Goal: Task Accomplishment & Management: Manage account settings

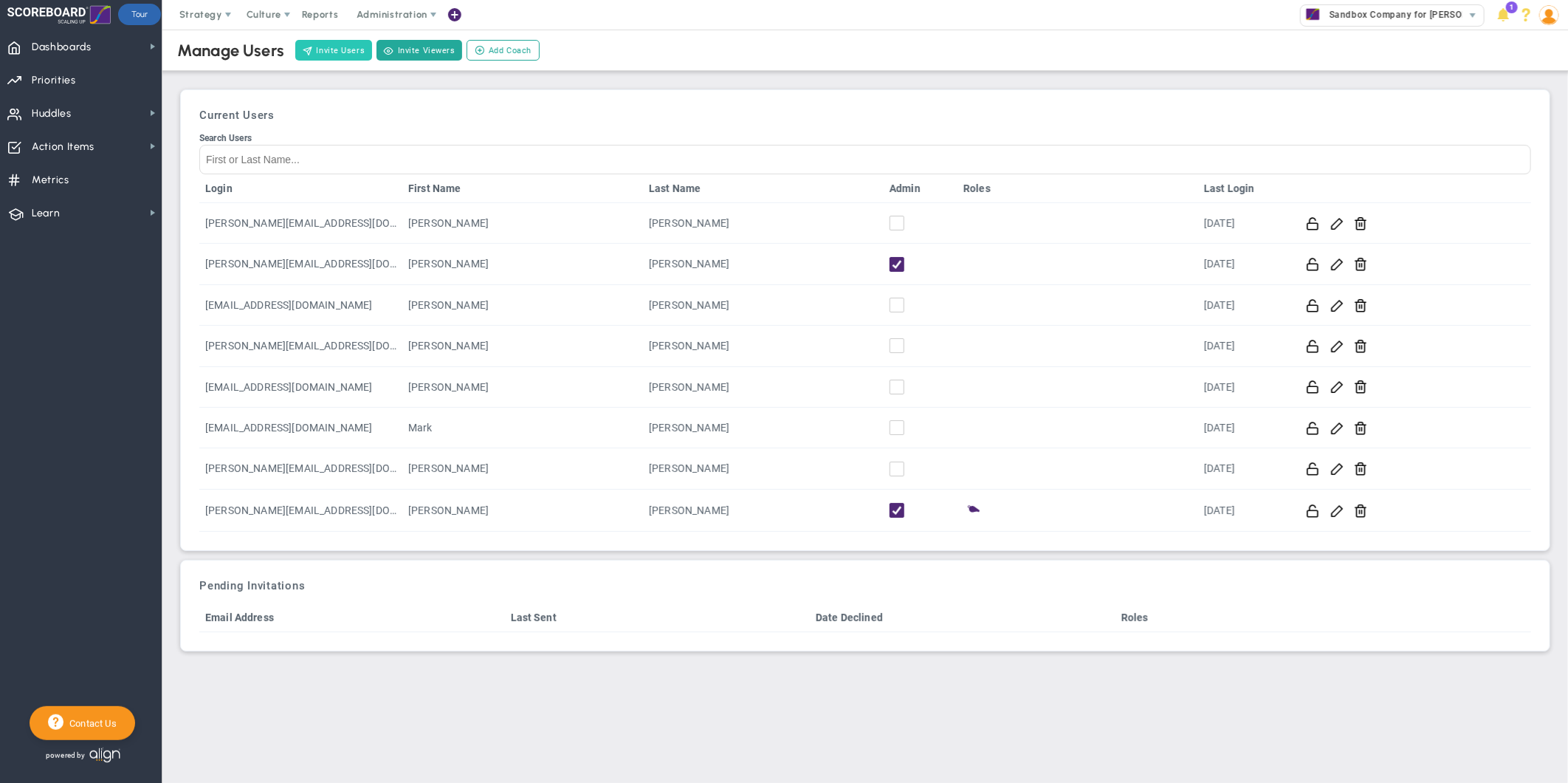
click at [340, 46] on button "Invite Users" at bounding box center [334, 50] width 77 height 20
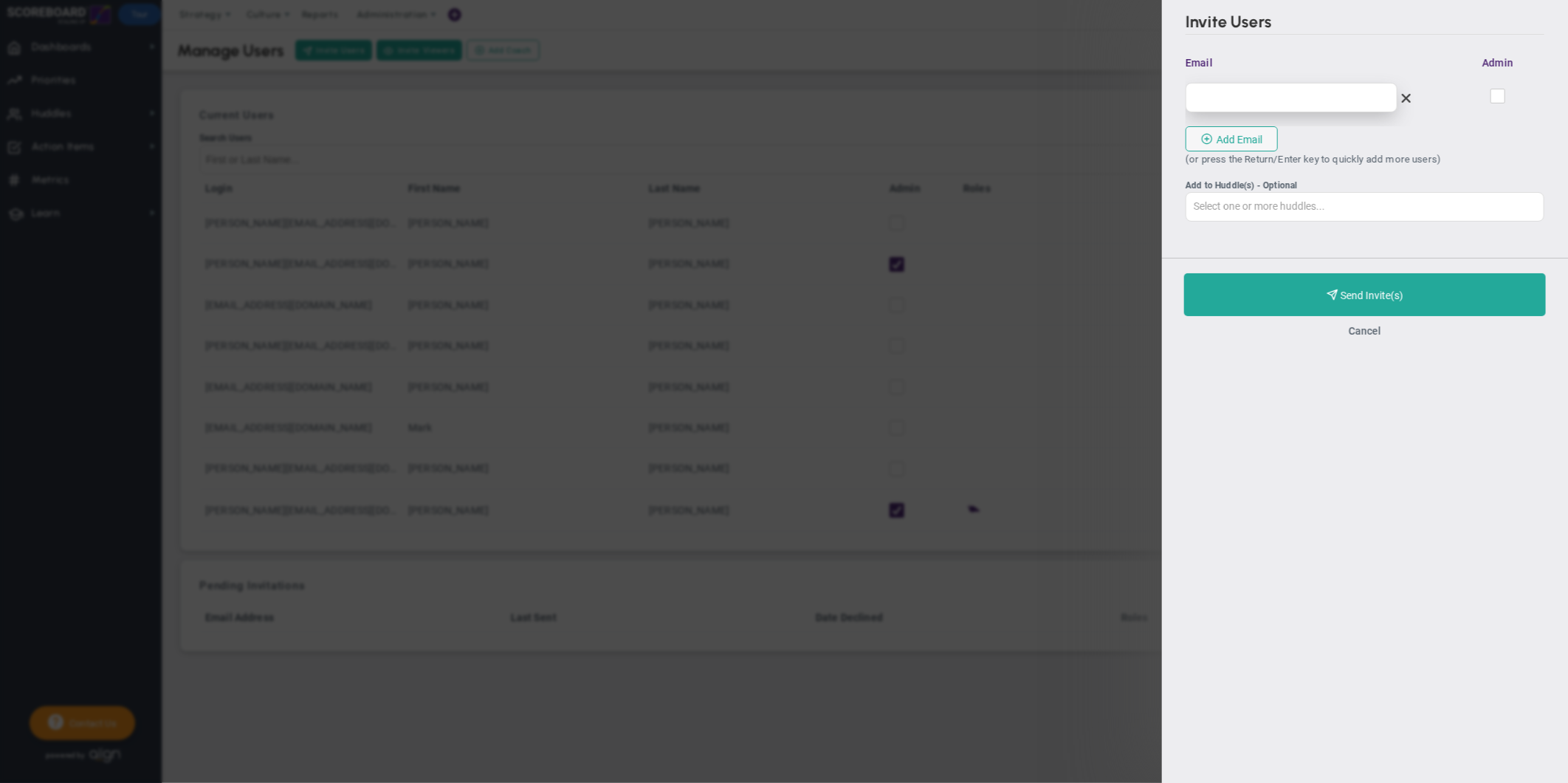
click at [1246, 106] on input "email" at bounding box center [1291, 97] width 212 height 29
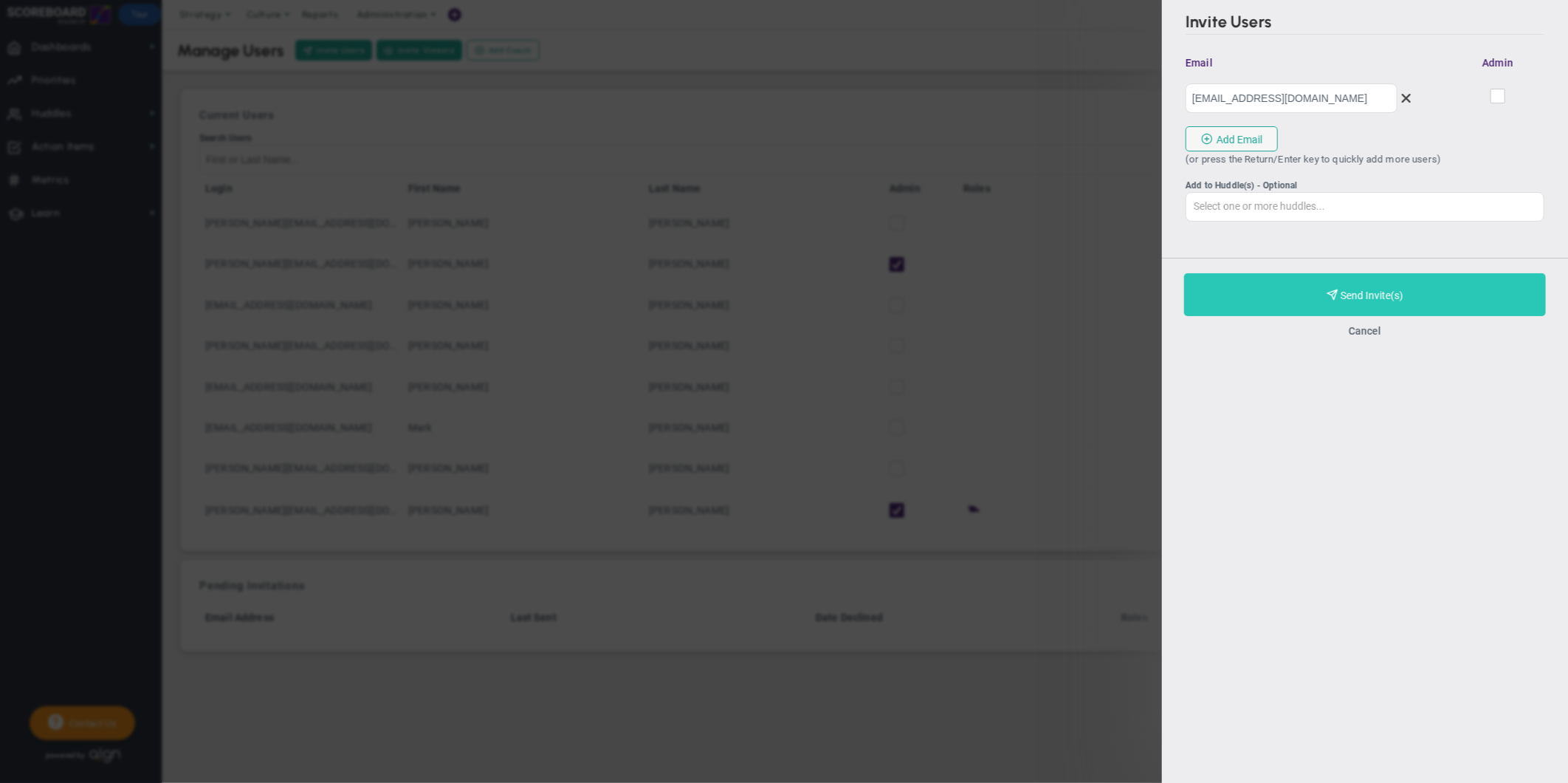
type input "[EMAIL_ADDRESS][DOMAIN_NAME]"
click at [1343, 298] on span "Purchase and Send Invite(s)" at bounding box center [1371, 295] width 63 height 12
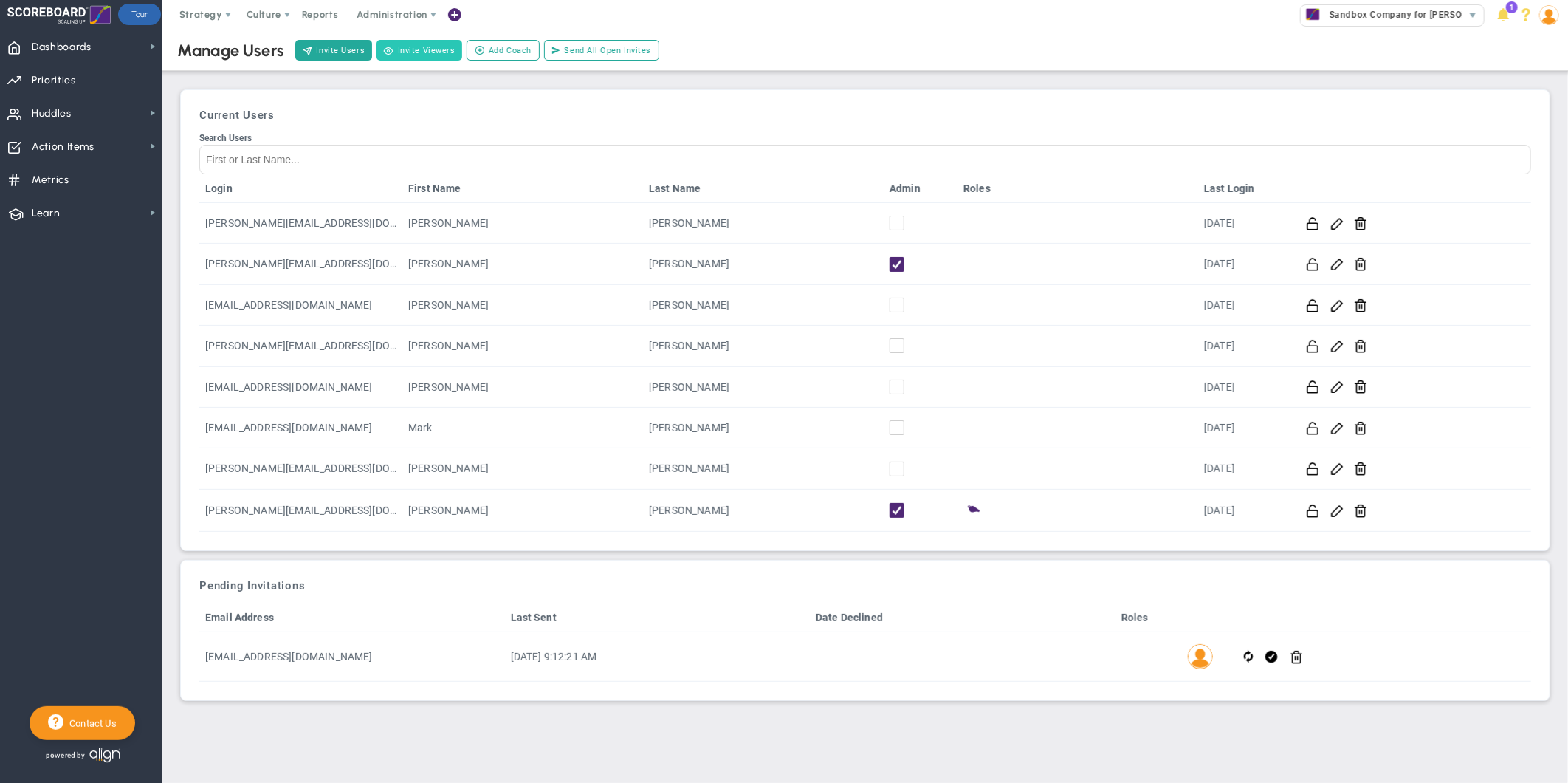
click at [420, 57] on button "Invite Viewers" at bounding box center [420, 50] width 86 height 20
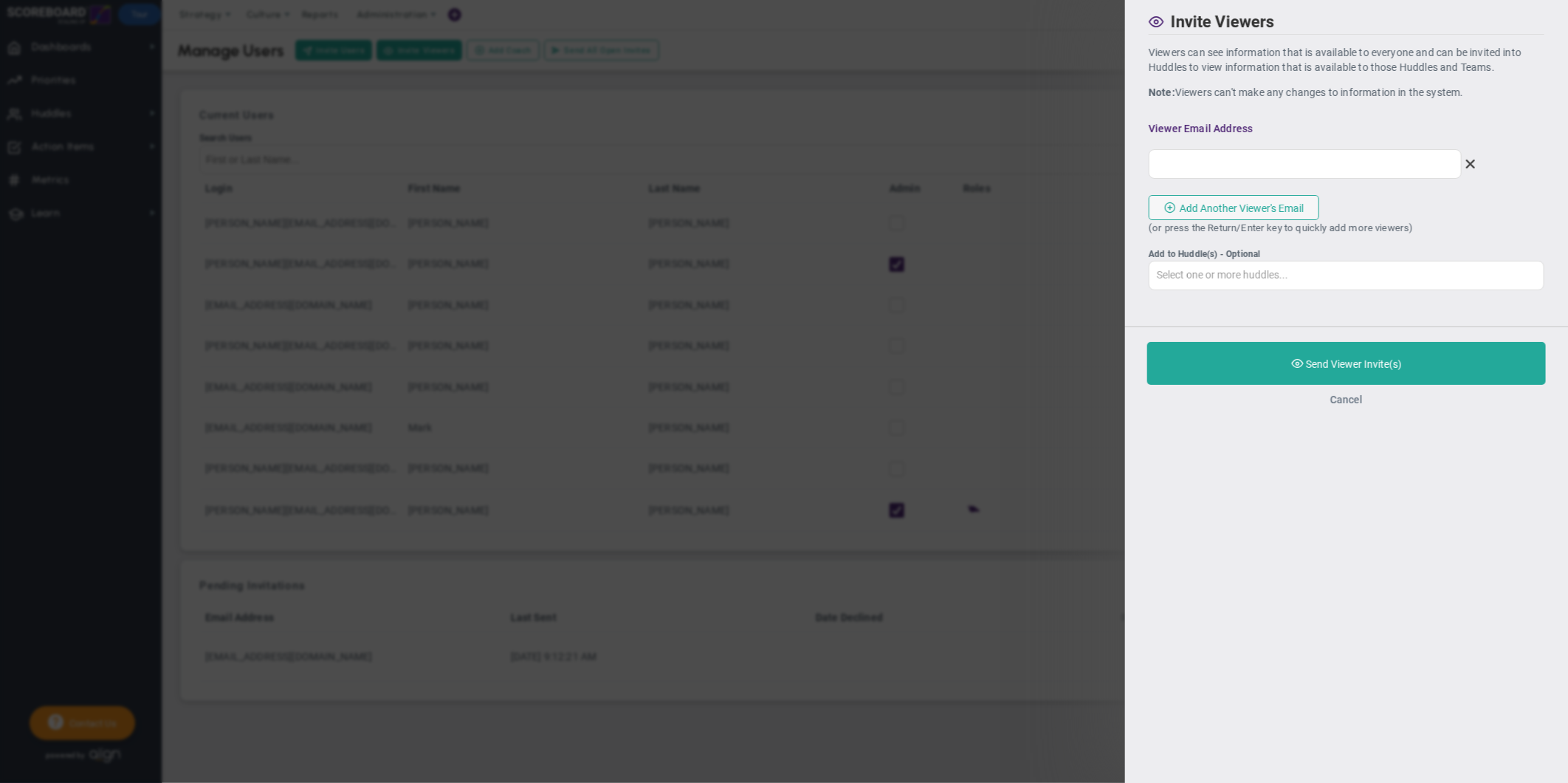
click at [1362, 400] on button "Cancel" at bounding box center [1346, 399] width 32 height 12
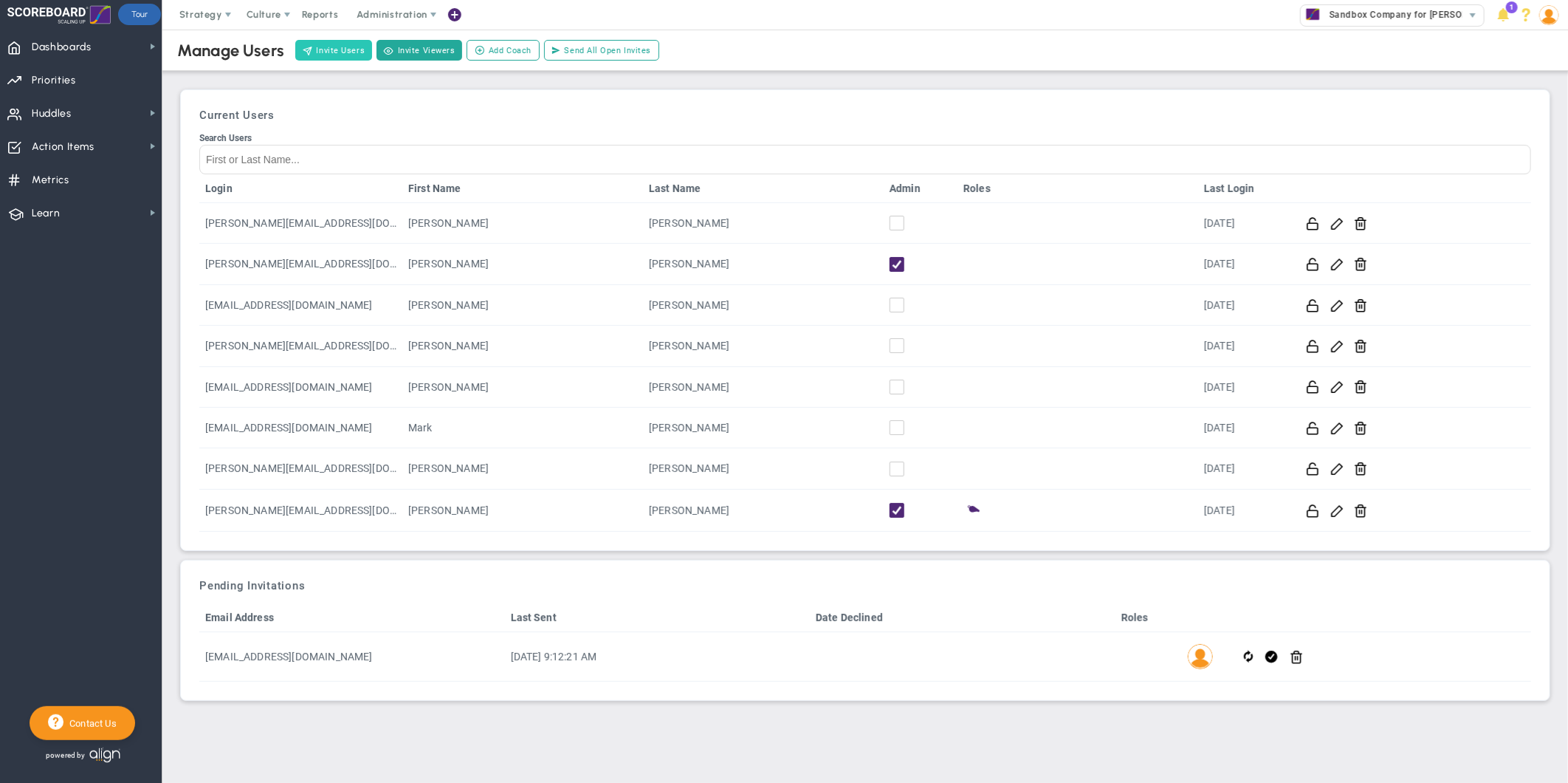
click at [327, 45] on button "Invite Users" at bounding box center [334, 50] width 77 height 20
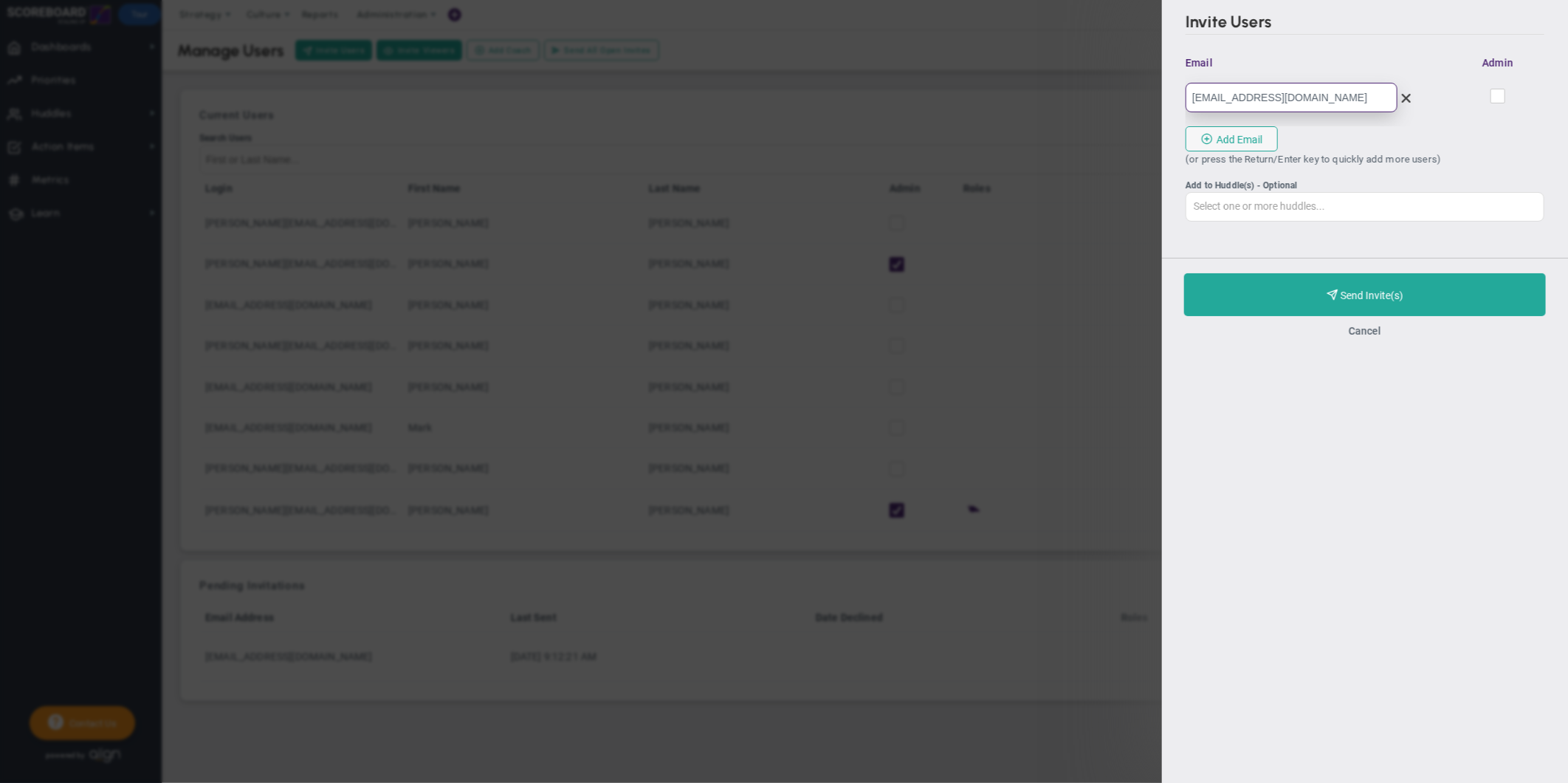
click at [1236, 99] on input "[EMAIL_ADDRESS][DOMAIN_NAME]" at bounding box center [1291, 97] width 212 height 29
drag, startPoint x: 1236, startPoint y: 97, endPoint x: 1244, endPoint y: 97, distance: 8.0
click at [1236, 97] on input "[EMAIL_ADDRESS][DOMAIN_NAME]" at bounding box center [1291, 97] width 212 height 29
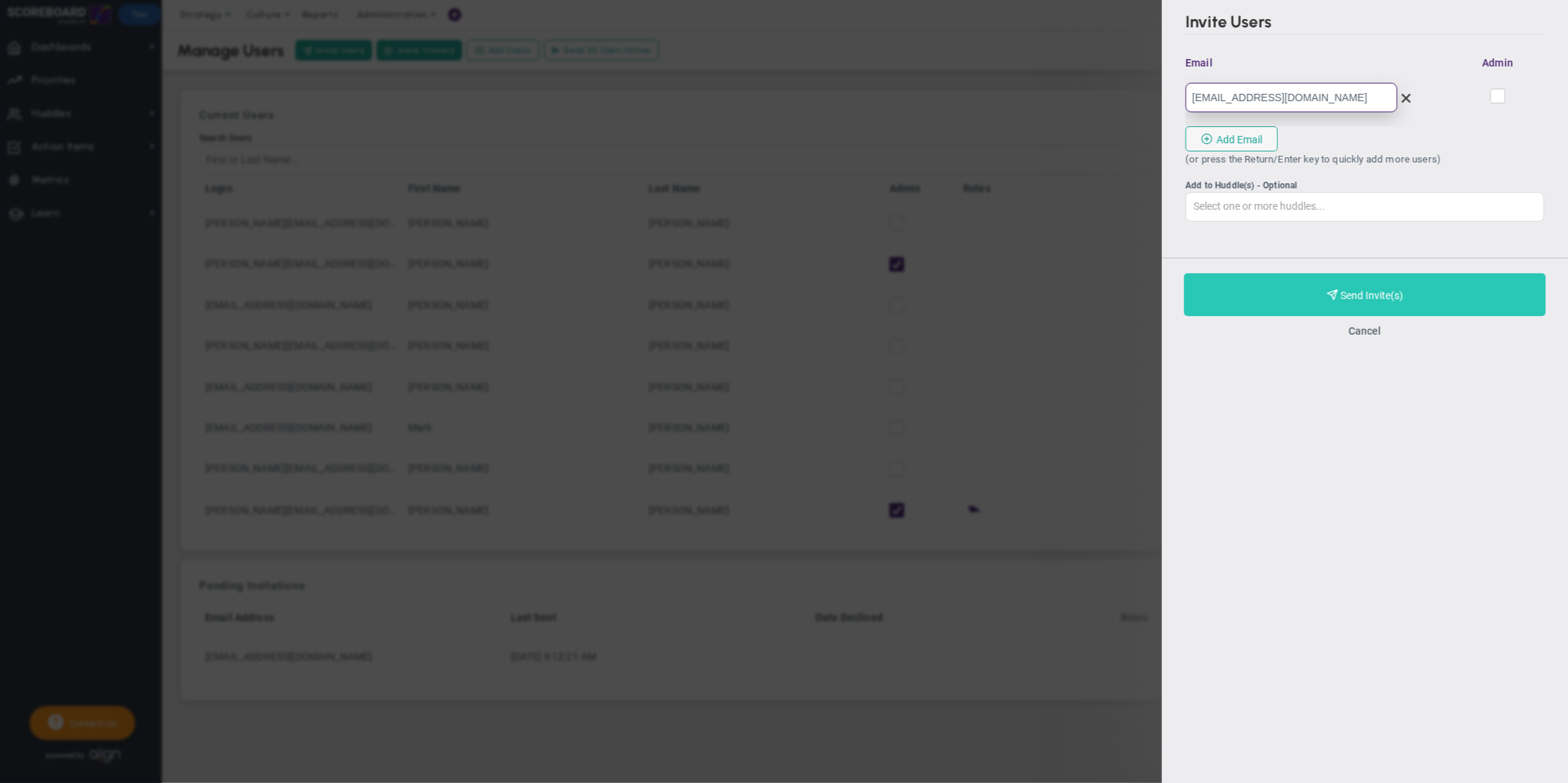
type input "[EMAIL_ADDRESS][DOMAIN_NAME]"
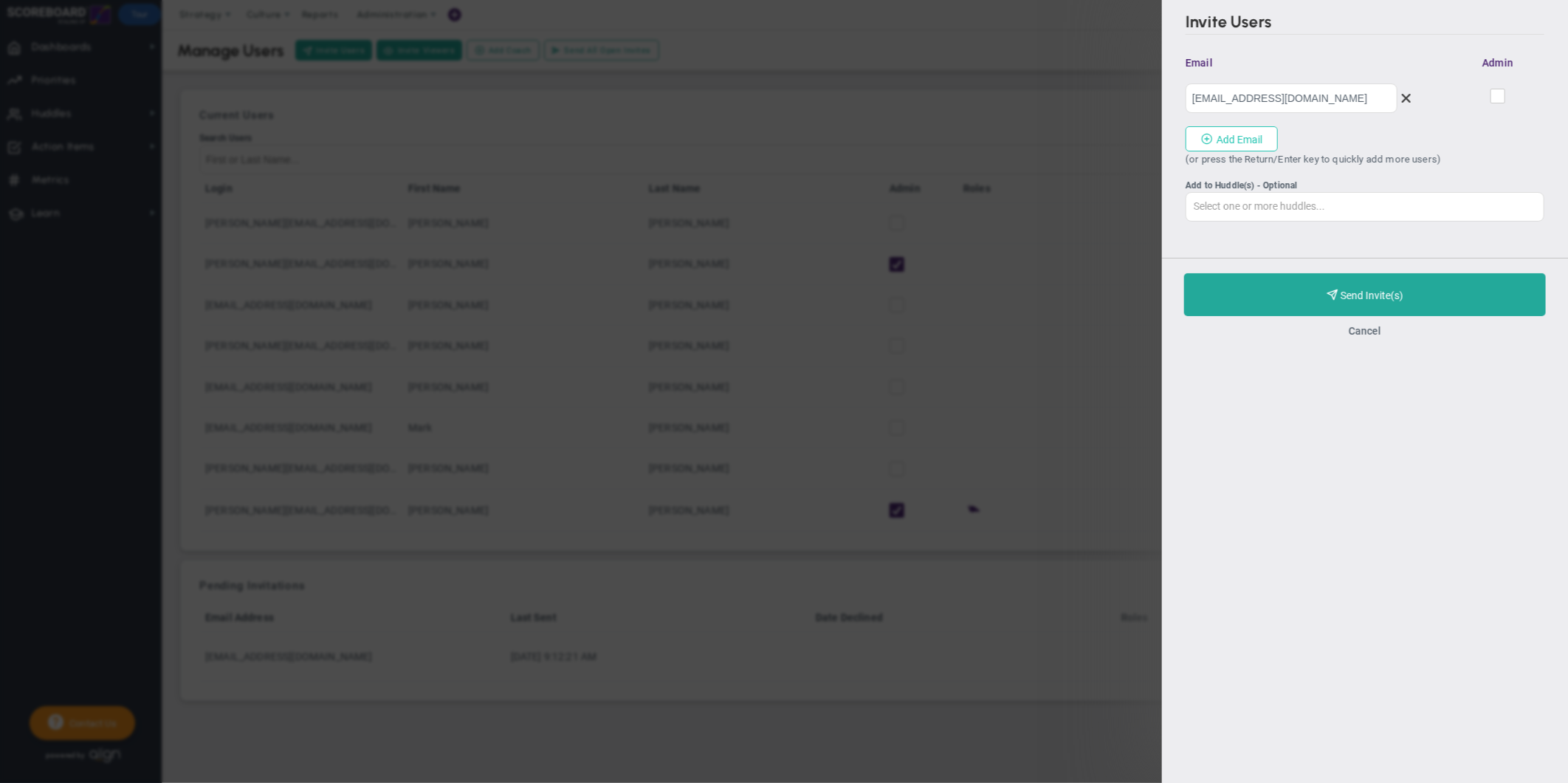
click at [1239, 143] on button "Add Email" at bounding box center [1231, 139] width 92 height 25
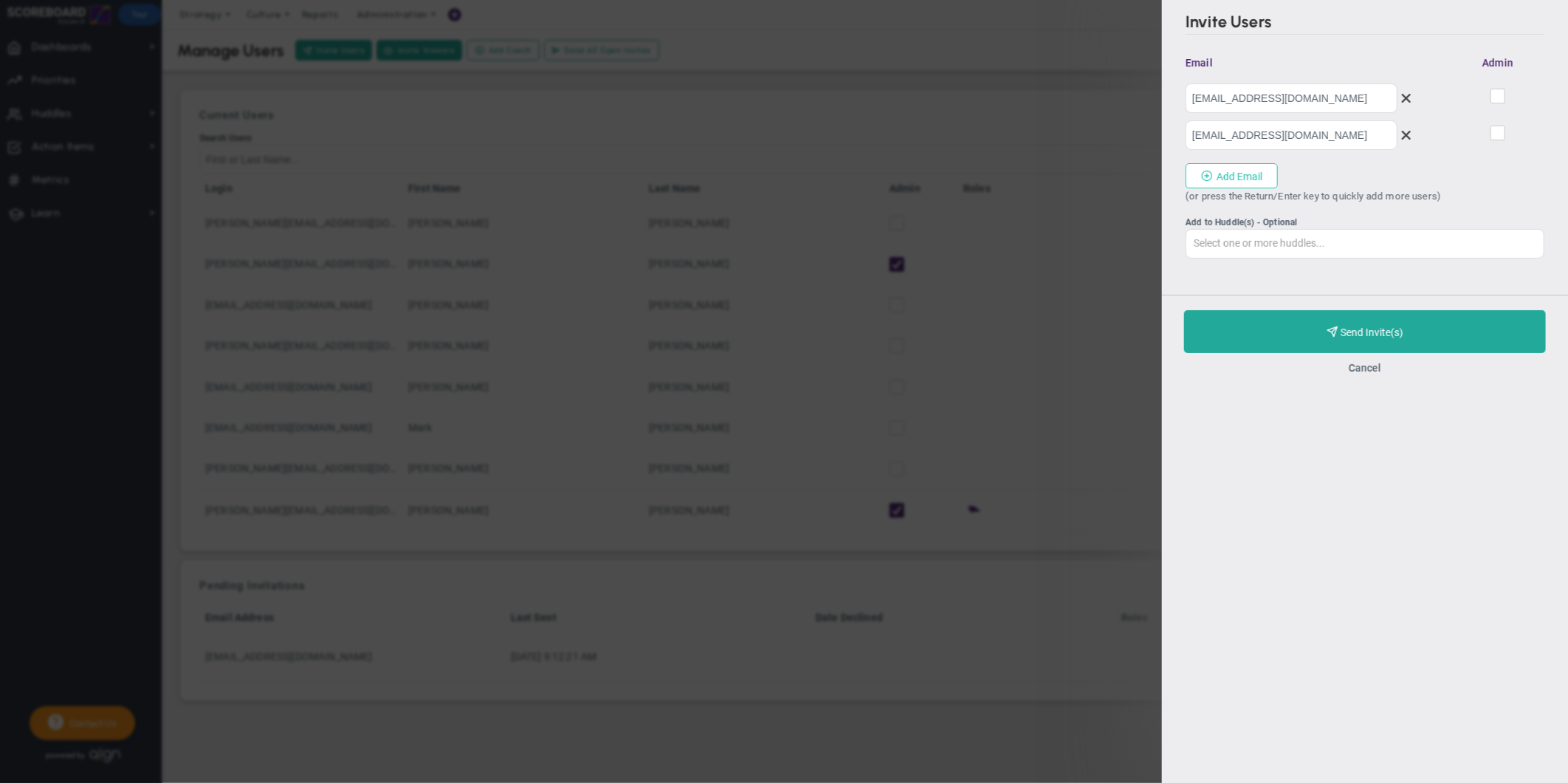
type input "[EMAIL_ADDRESS][DOMAIN_NAME]"
click at [1246, 174] on button "Add Email" at bounding box center [1231, 176] width 92 height 25
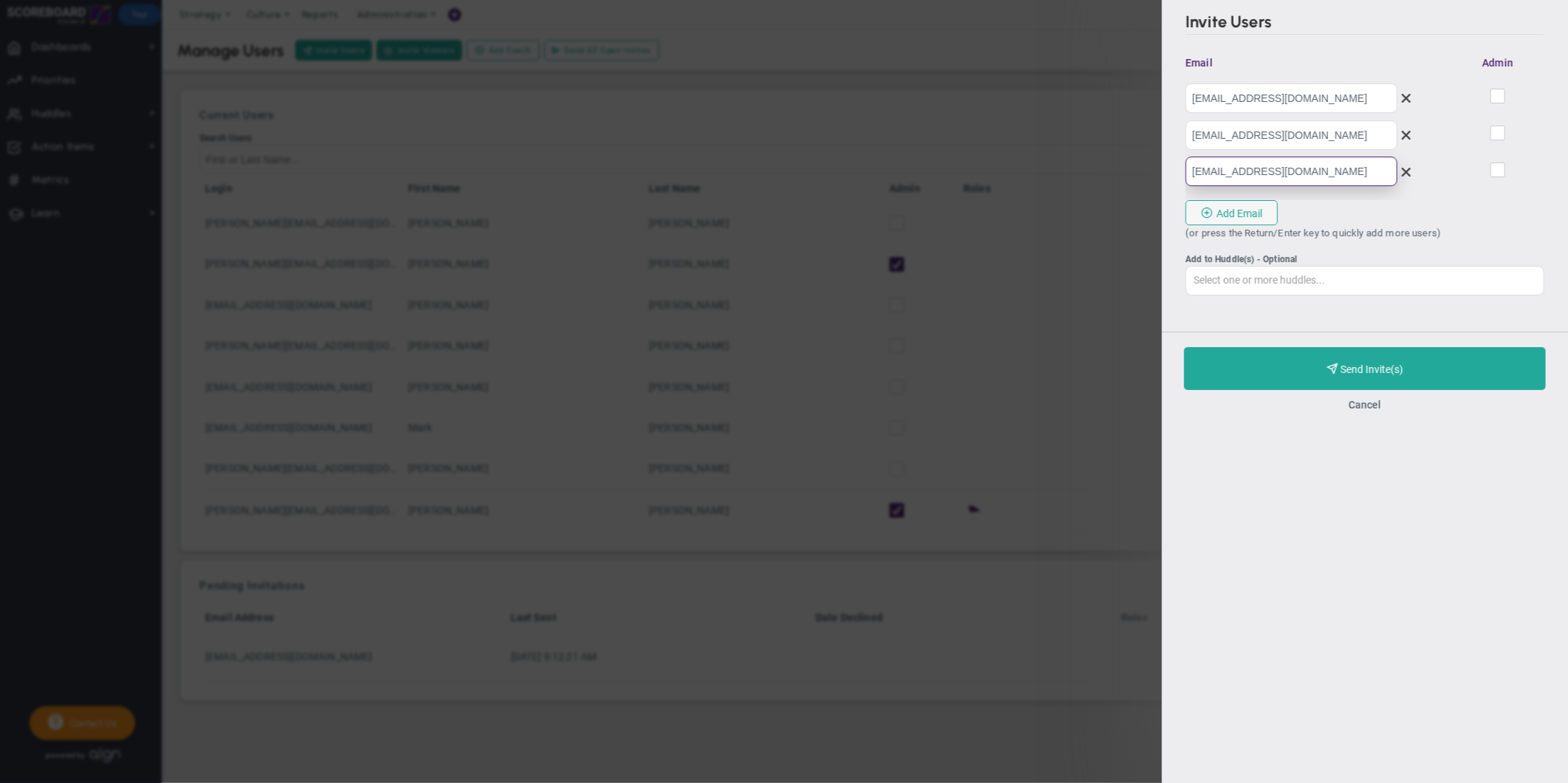
drag, startPoint x: 1203, startPoint y: 172, endPoint x: 1221, endPoint y: 172, distance: 18.0
click at [1203, 172] on input "[EMAIL_ADDRESS][DOMAIN_NAME]" at bounding box center [1291, 171] width 212 height 29
type input "[EMAIL_ADDRESS][DOMAIN_NAME]"
click at [1299, 578] on div "Invite Users Invitations will not be sent until this account subscribes. Invite…" at bounding box center [1365, 391] width 406 height 783
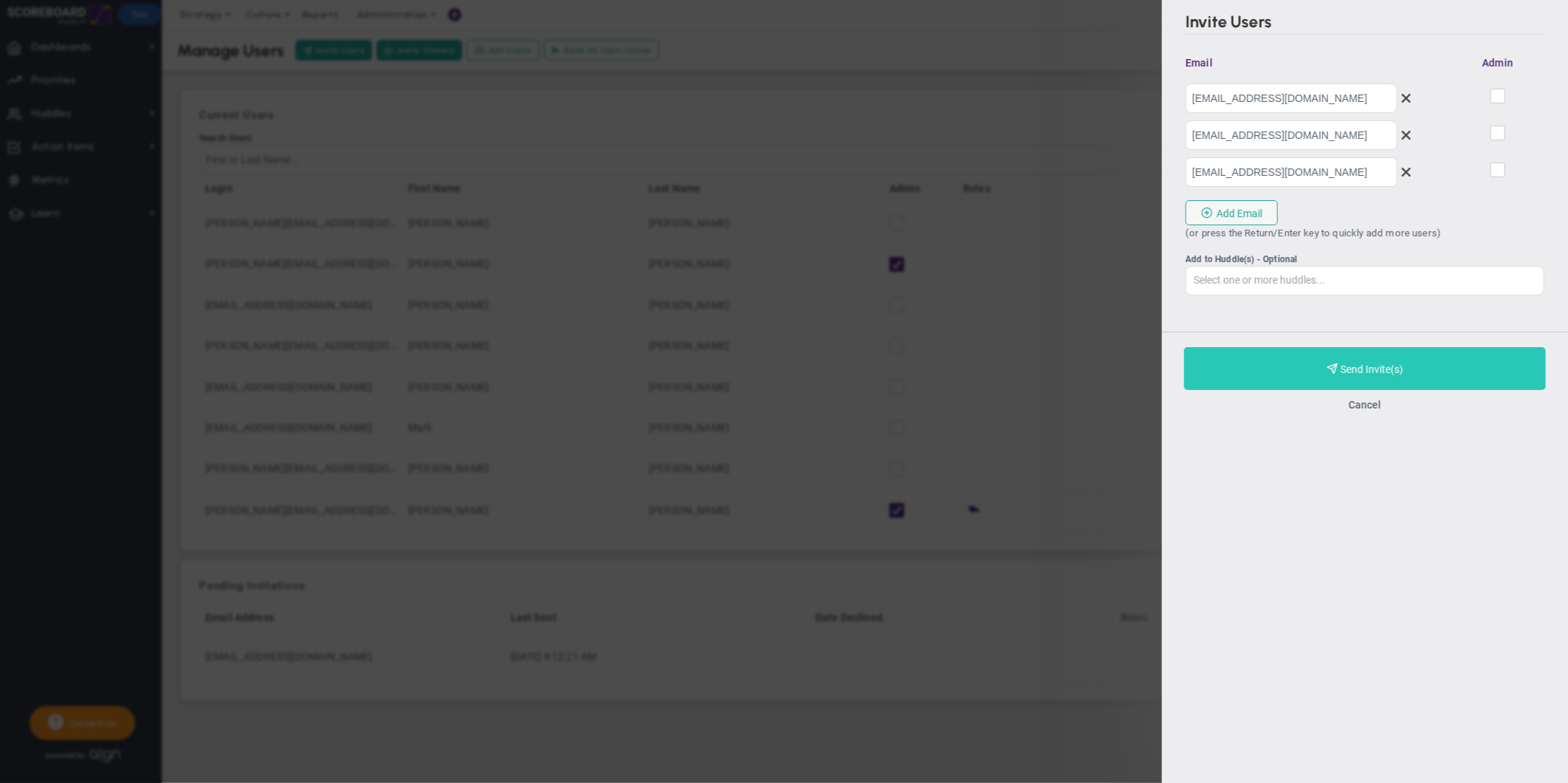
click at [1340, 381] on button "Purchase and Send Invite(s) Validating Invite..." at bounding box center [1365, 368] width 362 height 43
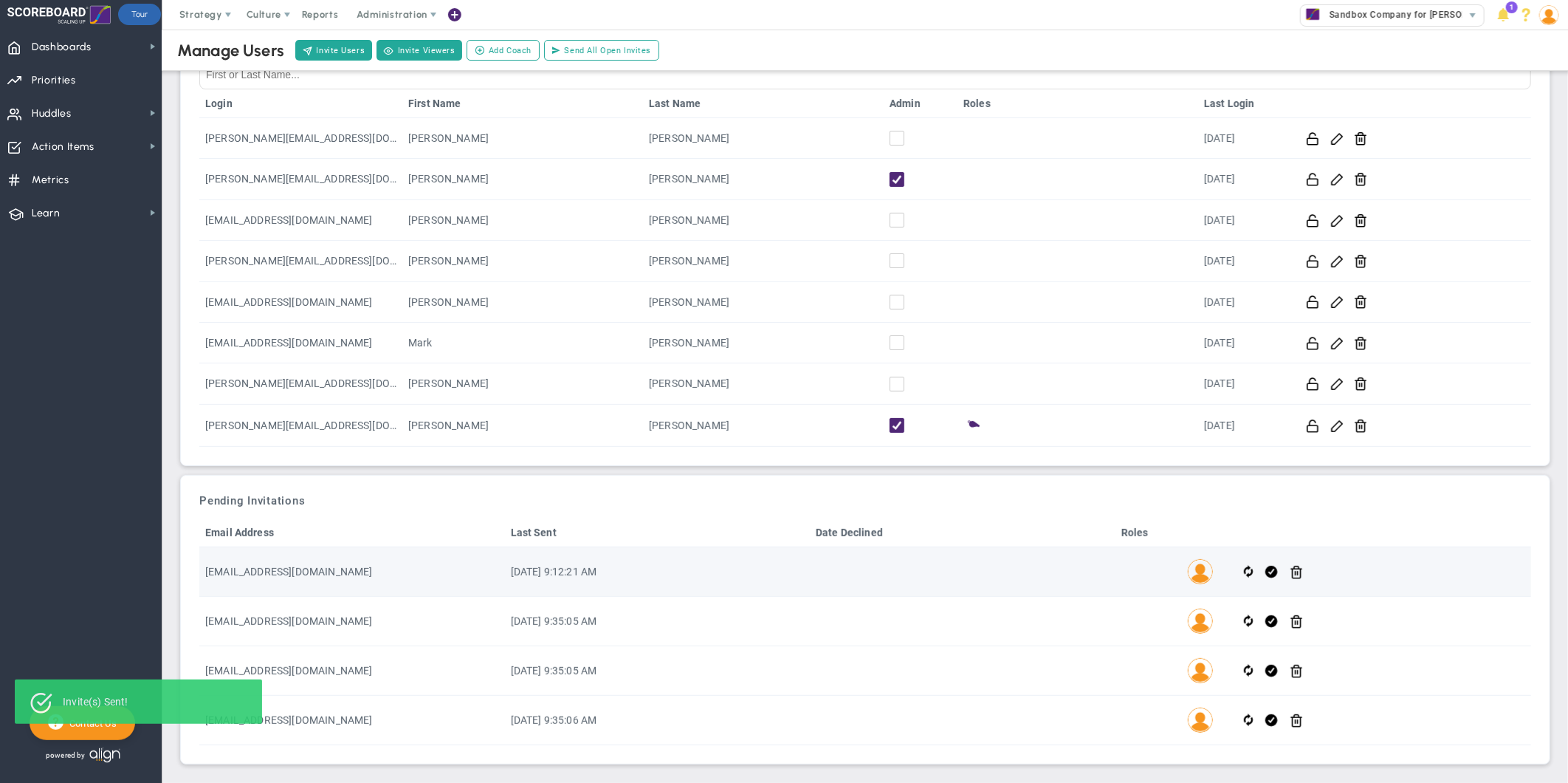
scroll to position [90, 0]
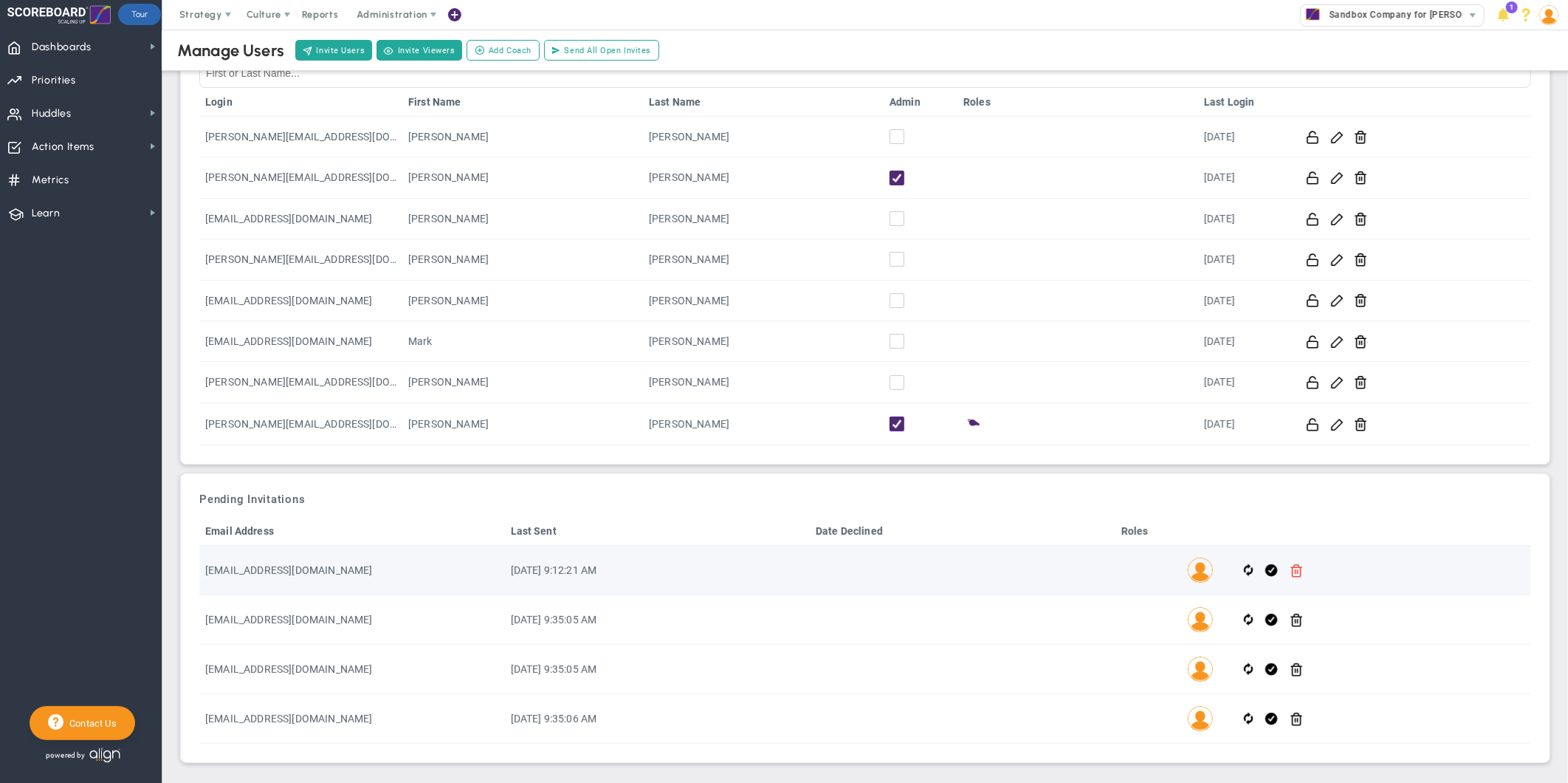
click at [1291, 569] on span at bounding box center [1297, 570] width 14 height 14
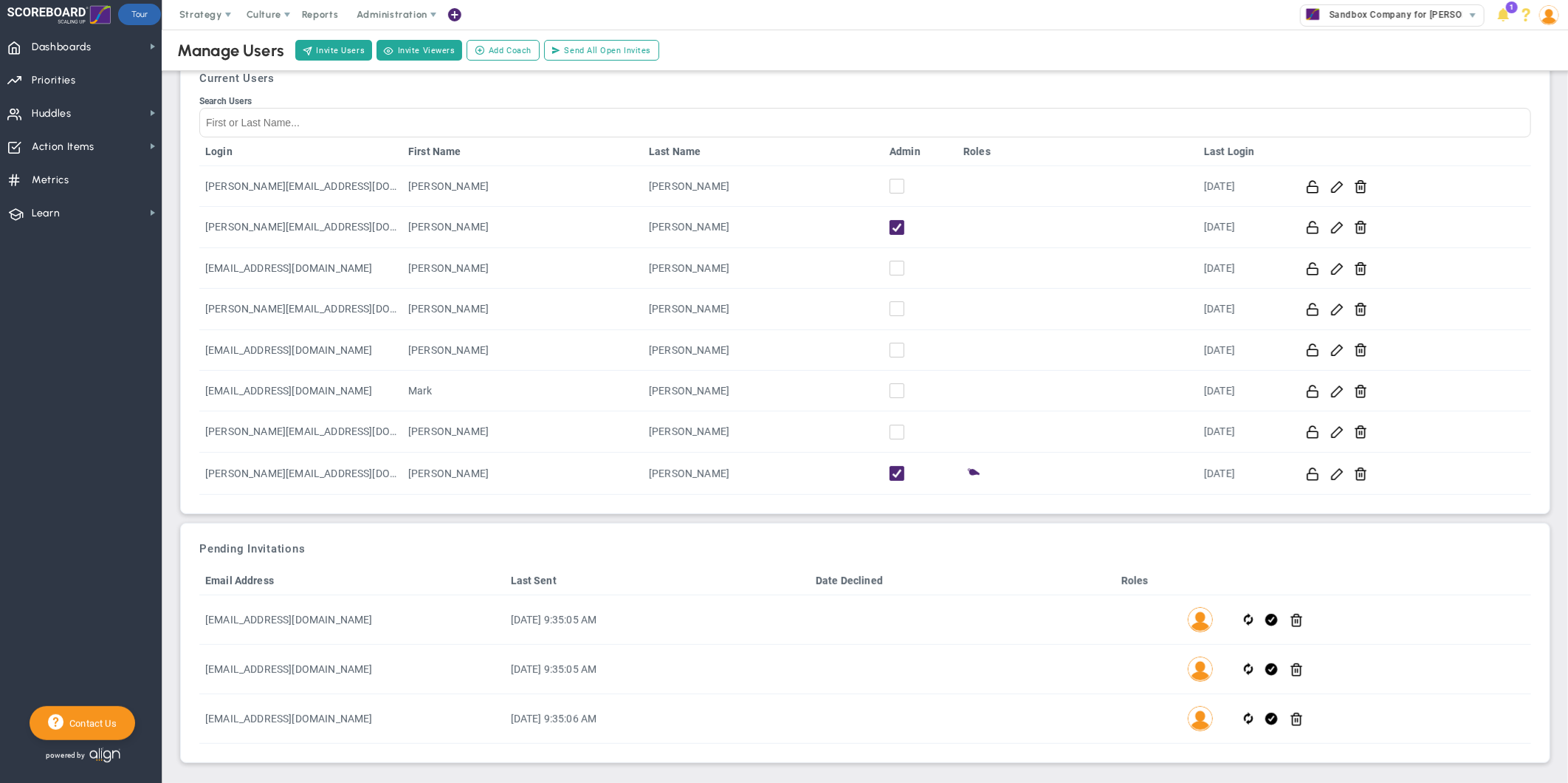
scroll to position [39, 0]
